Goal: Task Accomplishment & Management: Manage account settings

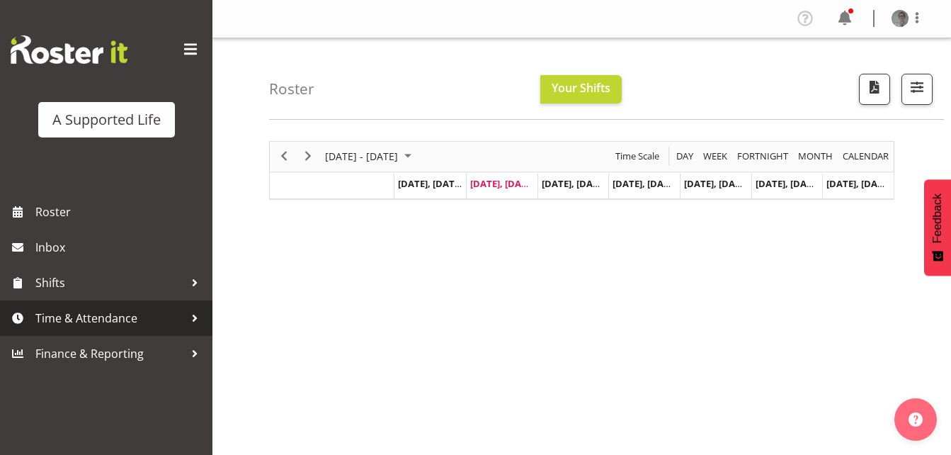
click at [90, 319] on span "Time & Attendance" at bounding box center [109, 317] width 149 height 21
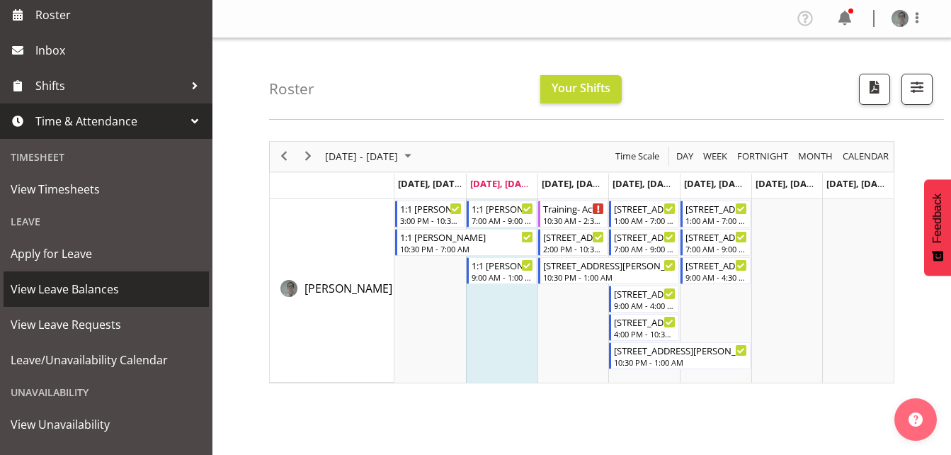
scroll to position [198, 0]
click at [90, 289] on span "View Leave Balances" at bounding box center [106, 288] width 191 height 21
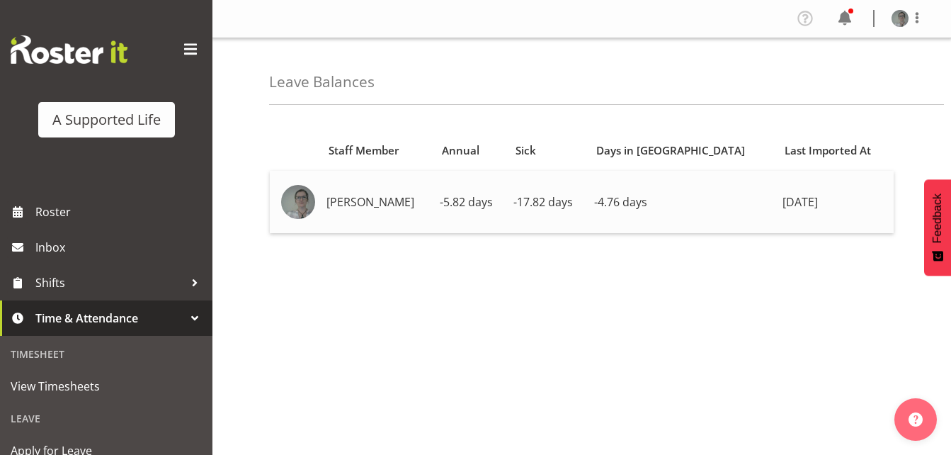
click at [486, 212] on td "-5.82 days" at bounding box center [471, 202] width 74 height 62
